Goal: Navigation & Orientation: Find specific page/section

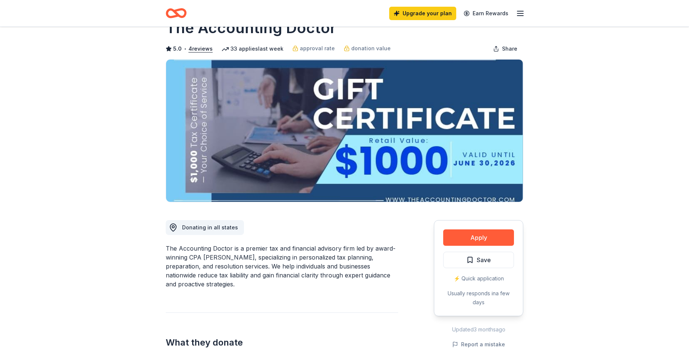
scroll to position [37, 0]
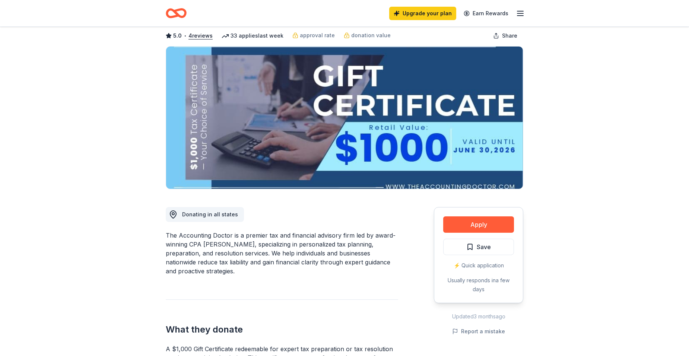
click at [185, 15] on icon "Home" at bounding box center [180, 12] width 12 height 7
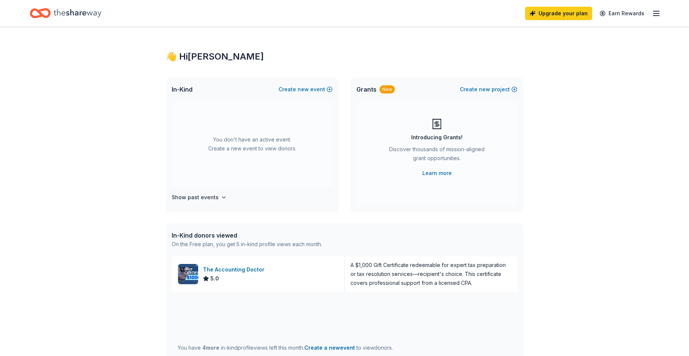
click at [168, 10] on div "Upgrade your plan Earn Rewards" at bounding box center [344, 13] width 629 height 18
click at [653, 14] on icon "button" at bounding box center [656, 13] width 9 height 9
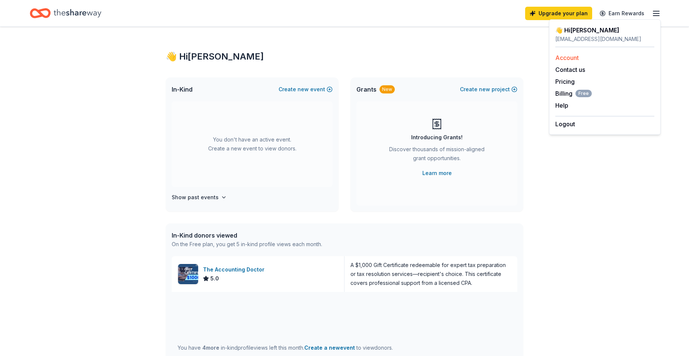
click at [573, 54] on link "Account" at bounding box center [566, 57] width 23 height 7
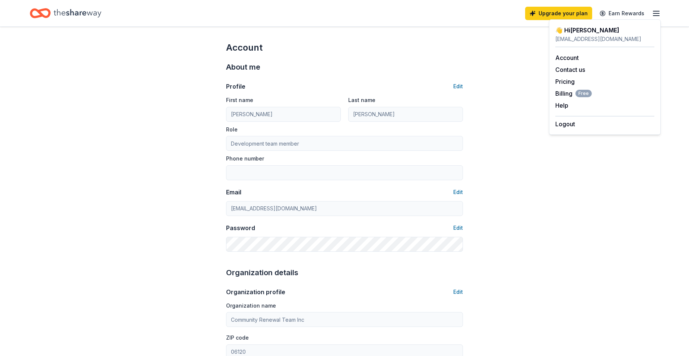
click at [298, 79] on div "Profile Edit First name [PERSON_NAME] Last name [PERSON_NAME] Role Development …" at bounding box center [344, 162] width 237 height 179
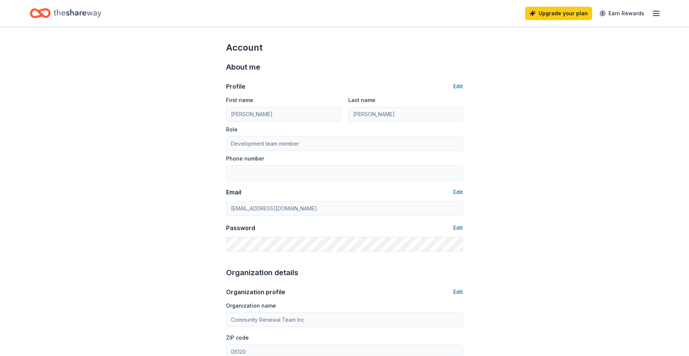
click at [70, 19] on icon "Home" at bounding box center [78, 13] width 48 height 15
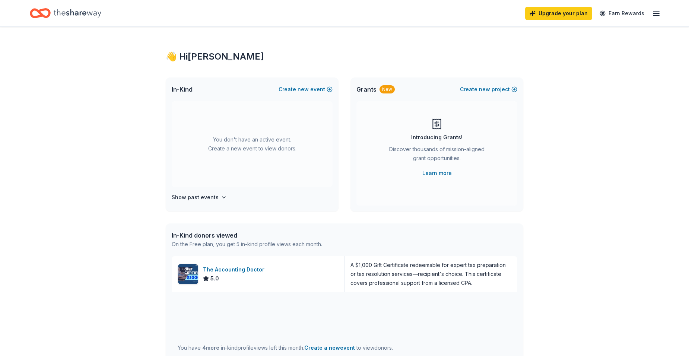
click at [32, 9] on icon "Home" at bounding box center [40, 13] width 21 height 18
click at [649, 9] on div "Upgrade your plan Earn Rewards" at bounding box center [593, 13] width 136 height 18
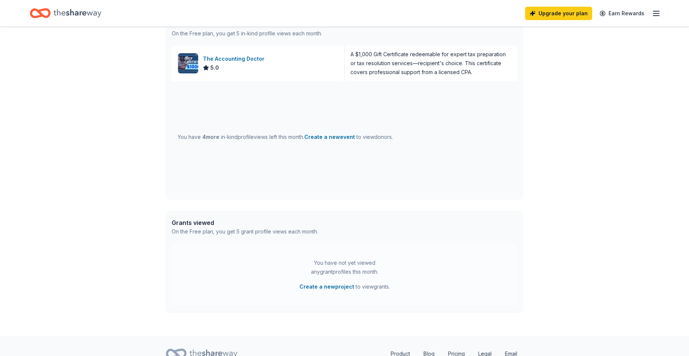
scroll to position [244, 0]
